Goal: Check status: Check status

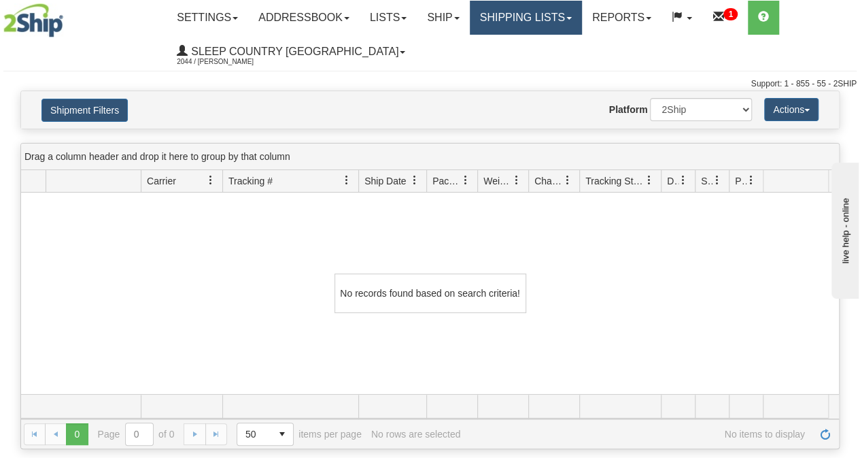
click at [555, 22] on link "Shipping lists" at bounding box center [526, 18] width 112 height 34
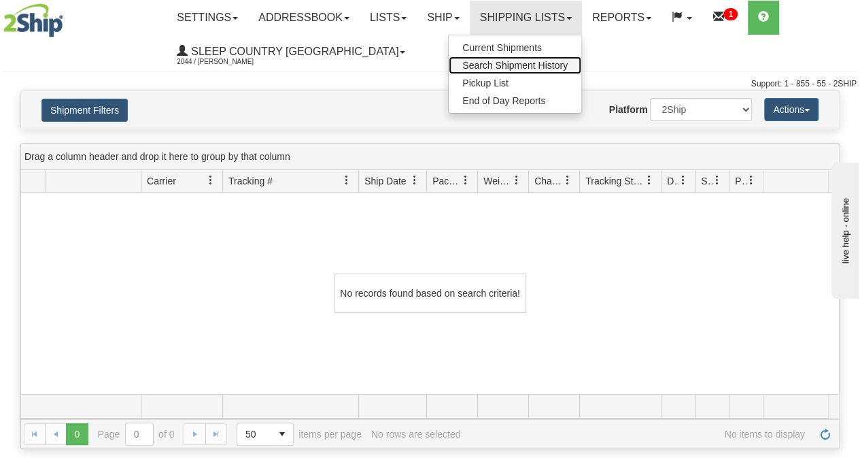
click at [534, 66] on span "Search Shipment History" at bounding box center [514, 65] width 105 height 11
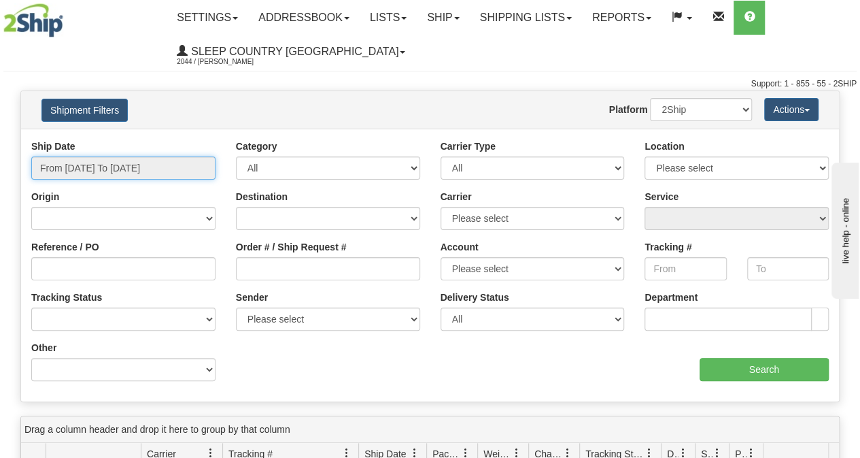
click at [194, 173] on input "From [DATE] To [DATE]" at bounding box center [123, 167] width 184 height 23
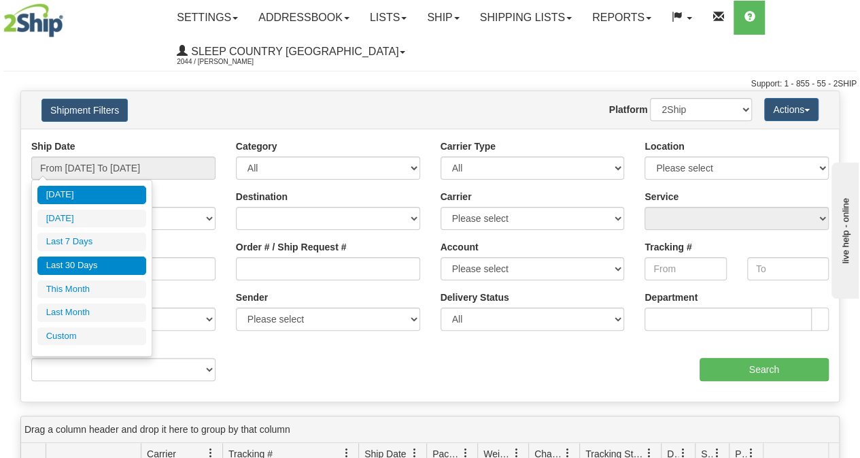
click at [83, 267] on li "Last 30 Days" at bounding box center [91, 265] width 109 height 18
type input "From [DATE] To [DATE]"
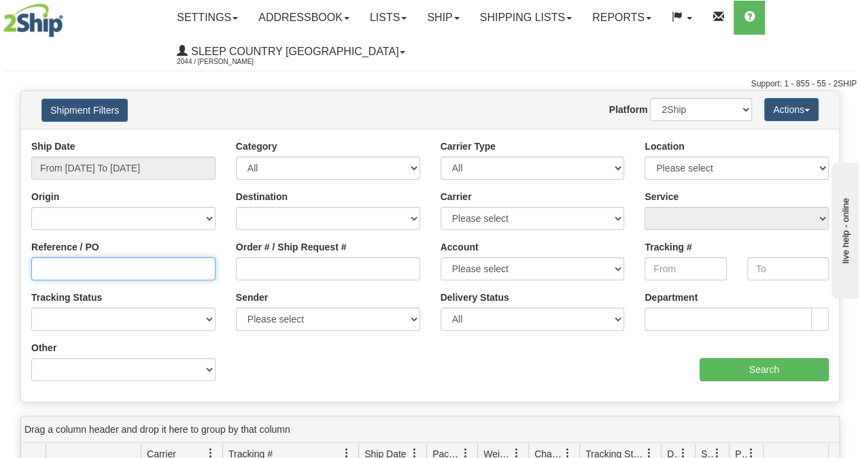
click at [52, 269] on input "Reference / PO" at bounding box center [123, 268] width 184 height 23
paste input "9000H978210"
type input "9000H978210"
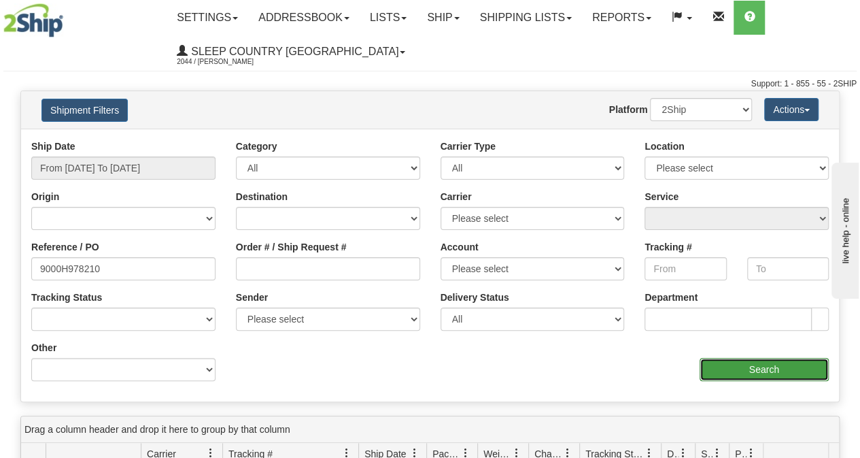
click at [768, 362] on input "Search" at bounding box center [765, 369] width 130 height 23
